Goal: Task Accomplishment & Management: Use online tool/utility

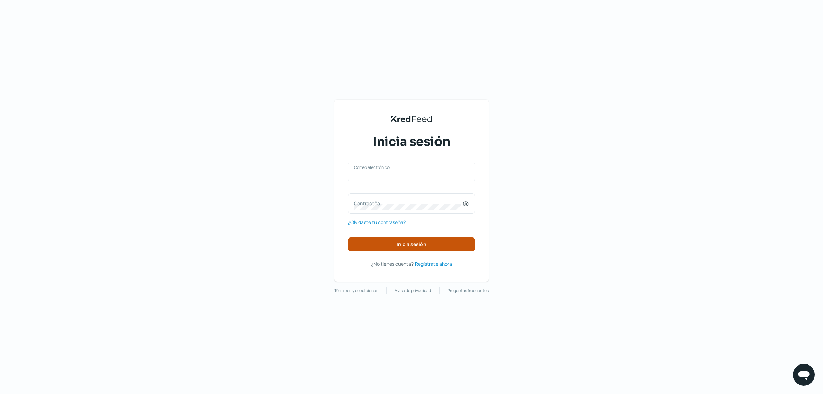
type input "[EMAIL_ADDRESS][DOMAIN_NAME]"
click at [408, 242] on span "Inicia sesión" at bounding box center [411, 244] width 29 height 5
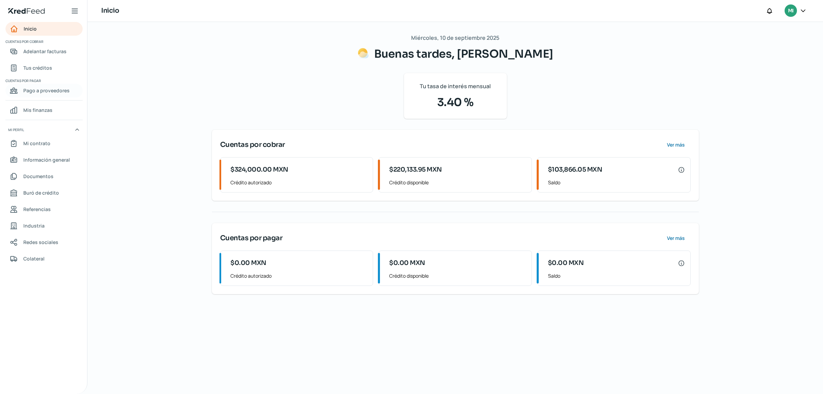
click at [57, 89] on span "Pago a proveedores" at bounding box center [46, 90] width 46 height 9
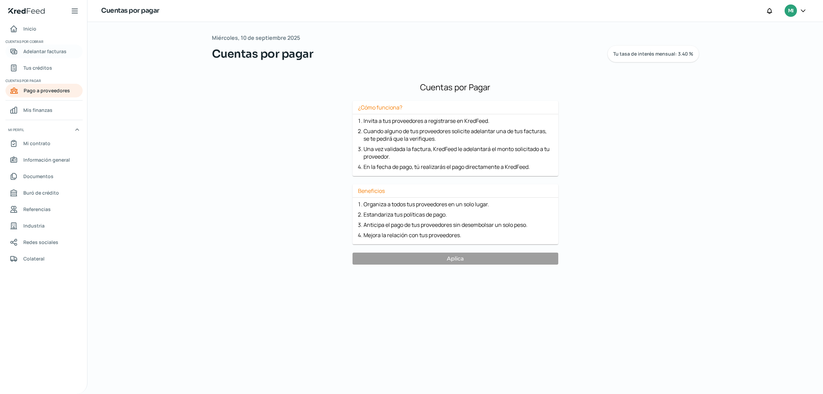
click at [62, 57] on link "Adelantar facturas" at bounding box center [43, 52] width 77 height 14
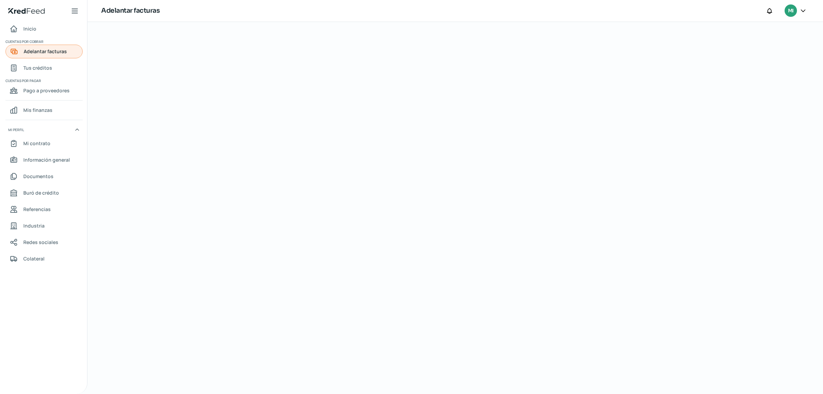
click at [60, 50] on span "Adelantar facturas" at bounding box center [45, 51] width 43 height 9
click at [48, 64] on span "Tus créditos" at bounding box center [37, 67] width 29 height 9
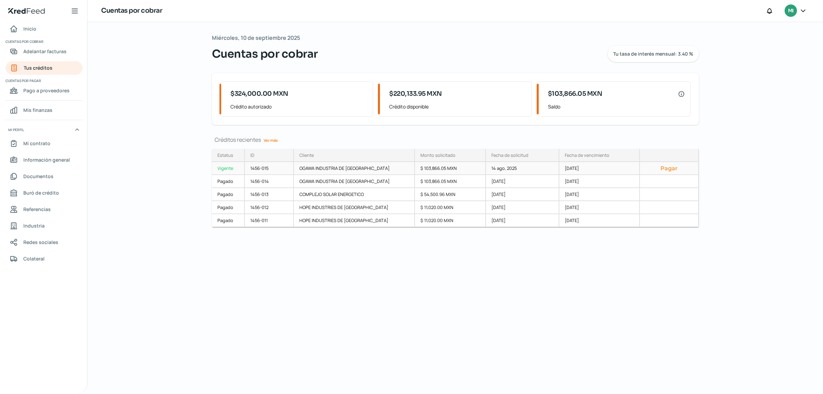
click at [668, 168] on button "Pagar" at bounding box center [668, 168] width 47 height 7
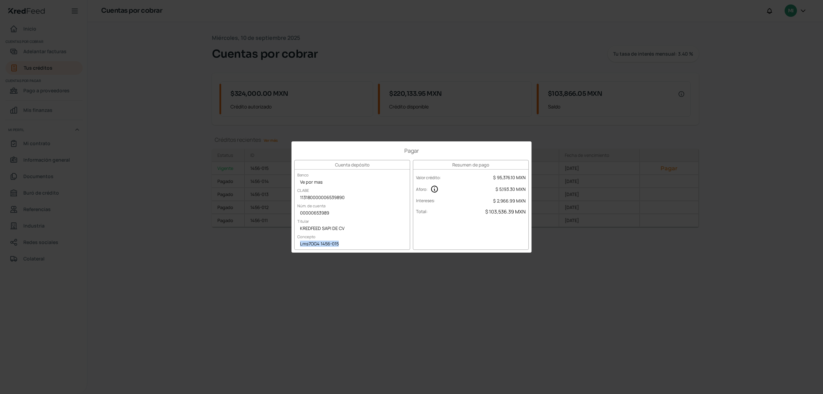
click at [343, 243] on div "Lms7OG4 1456-015" at bounding box center [352, 244] width 115 height 10
click at [378, 284] on div "Pagar Cuenta depósito Banco Ve por mas [PERSON_NAME] 113180000006539890 Núm. de…" at bounding box center [411, 197] width 823 height 394
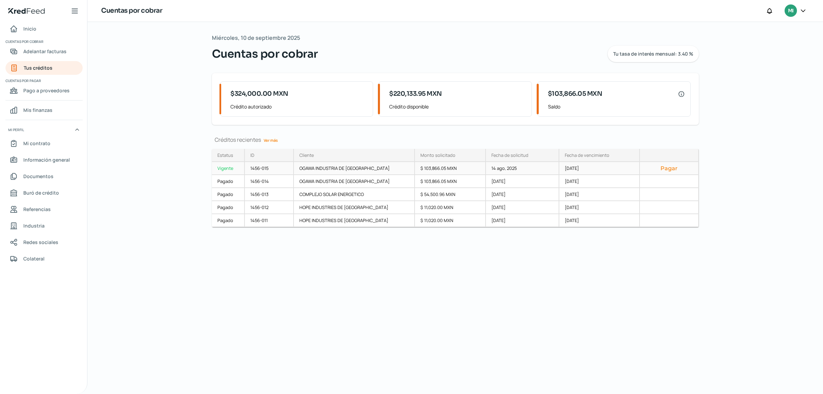
click at [662, 166] on button "Pagar" at bounding box center [668, 168] width 47 height 7
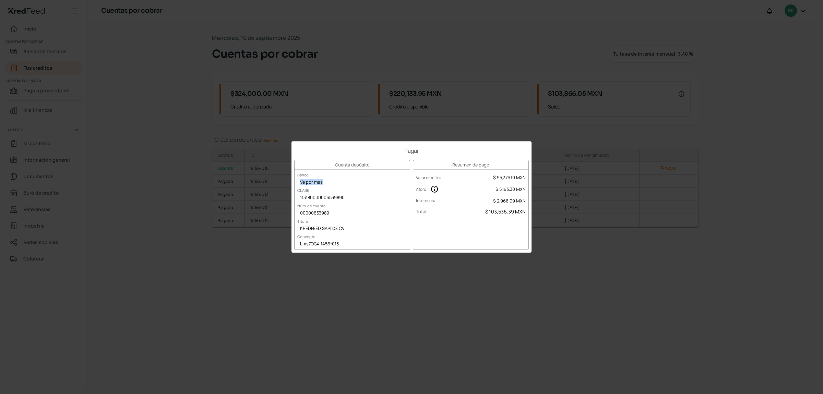
click at [308, 184] on div "Ve por mas" at bounding box center [352, 182] width 115 height 10
click at [587, 298] on div "Pagar Cuenta depósito Banco Ve por mas [PERSON_NAME] 113180000006539890 Núm. de…" at bounding box center [411, 197] width 823 height 394
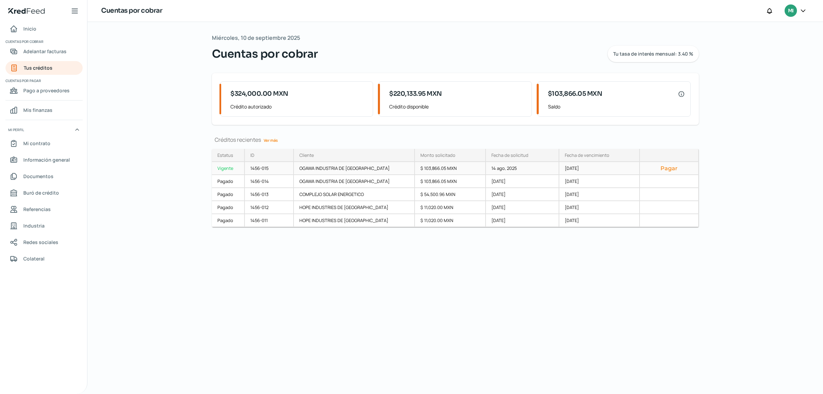
click at [226, 165] on div "Vigente" at bounding box center [228, 168] width 33 height 13
